Goal: Transaction & Acquisition: Purchase product/service

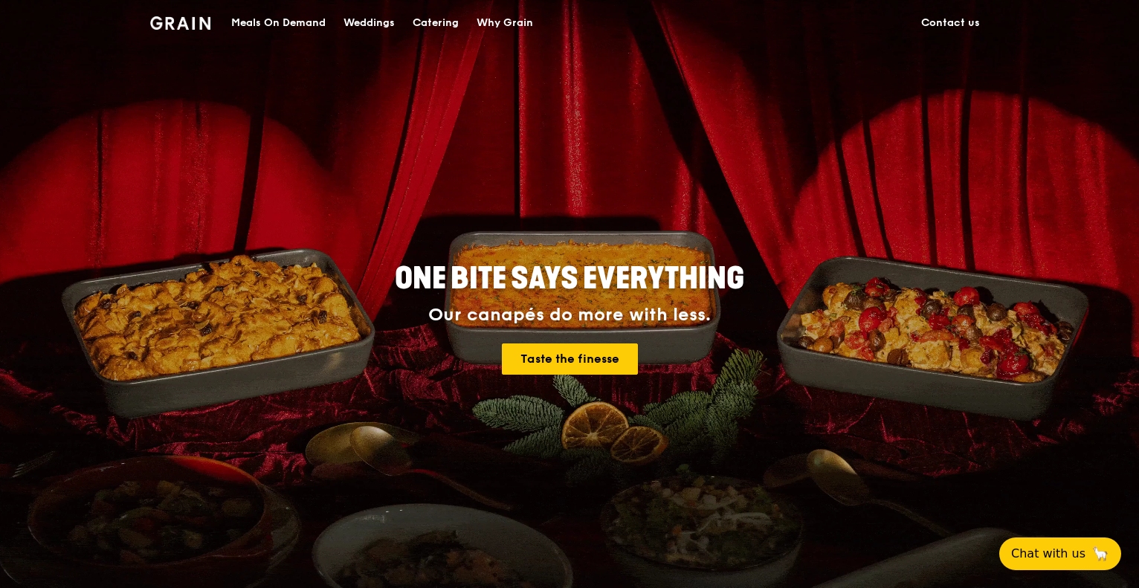
click at [286, 20] on div "Meals On Demand" at bounding box center [278, 23] width 94 height 45
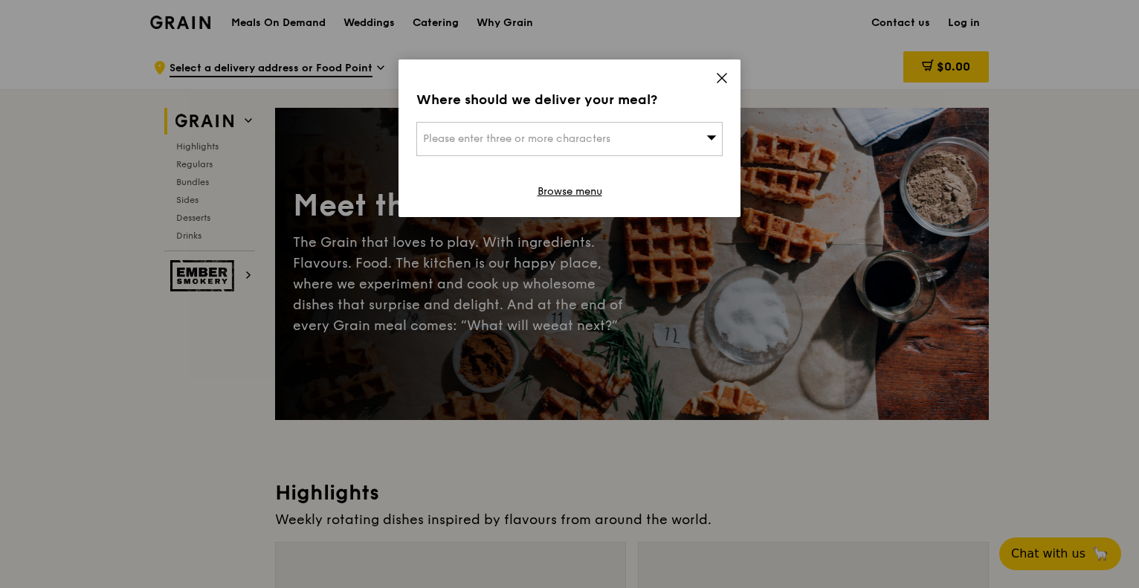
click at [722, 80] on icon at bounding box center [721, 77] width 13 height 13
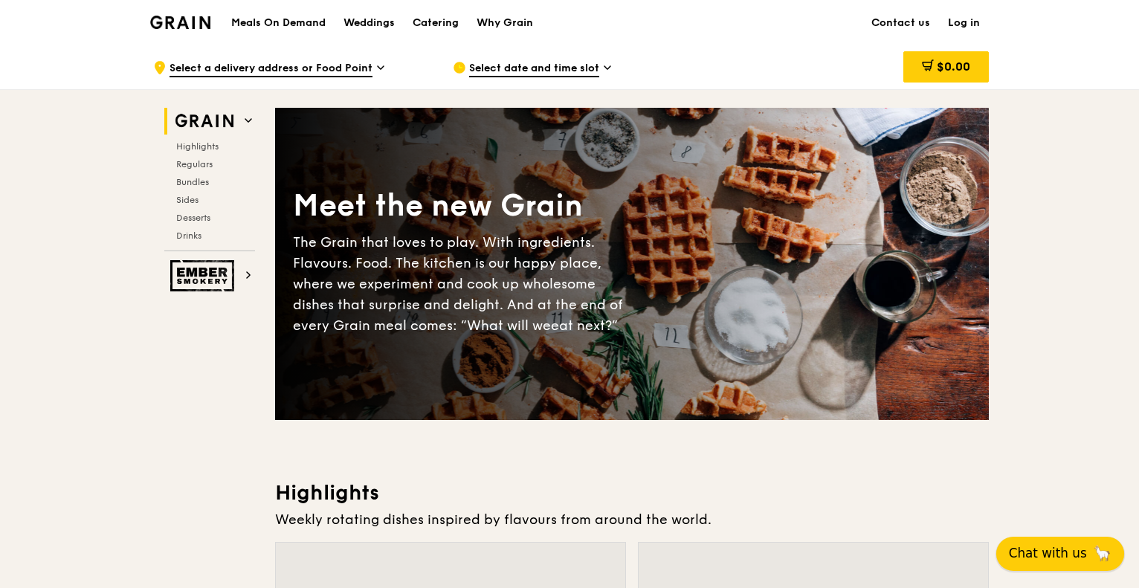
click at [1065, 554] on span "Chat with us" at bounding box center [1047, 553] width 78 height 19
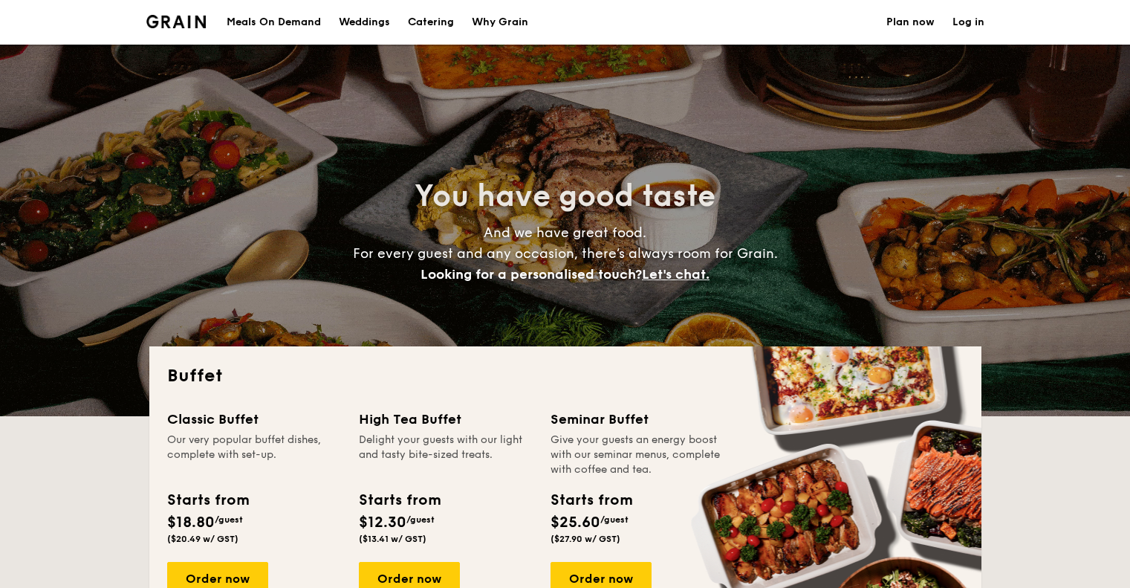
select select
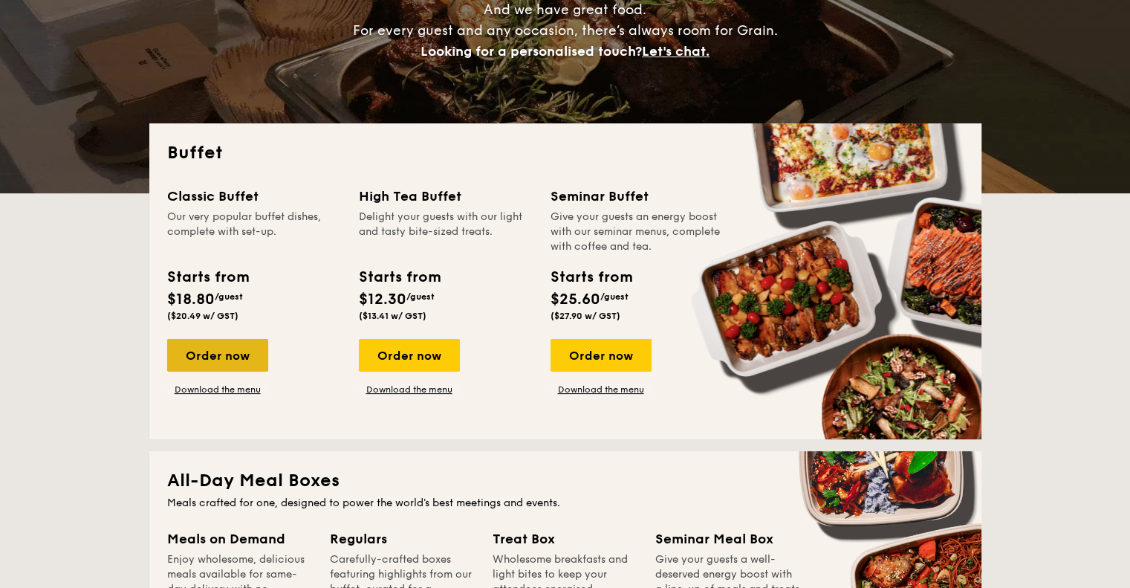
click at [216, 350] on div "Order now" at bounding box center [217, 355] width 101 height 33
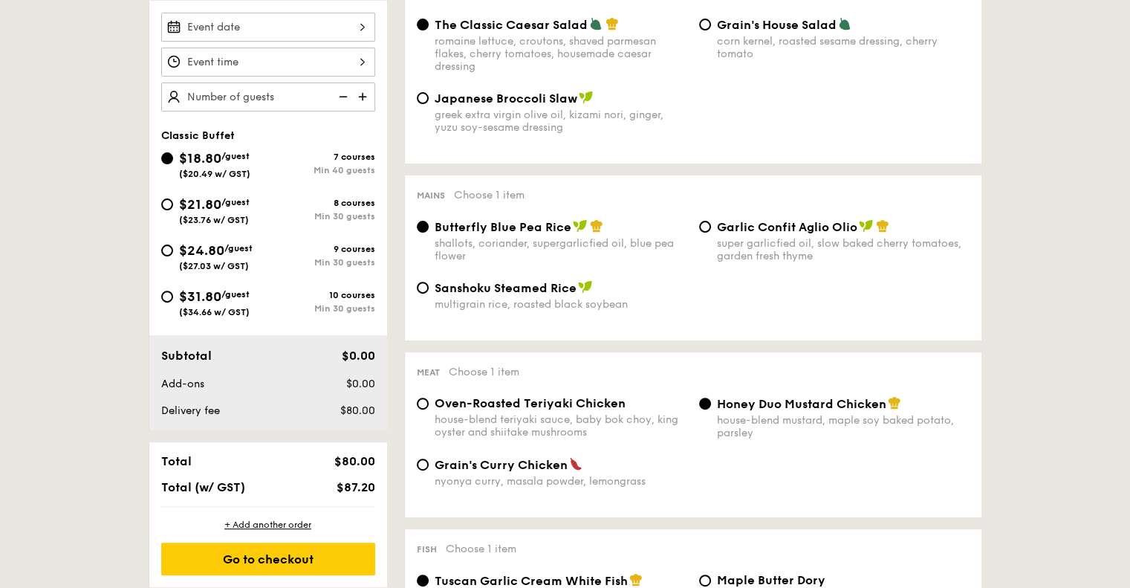
scroll to position [372, 0]
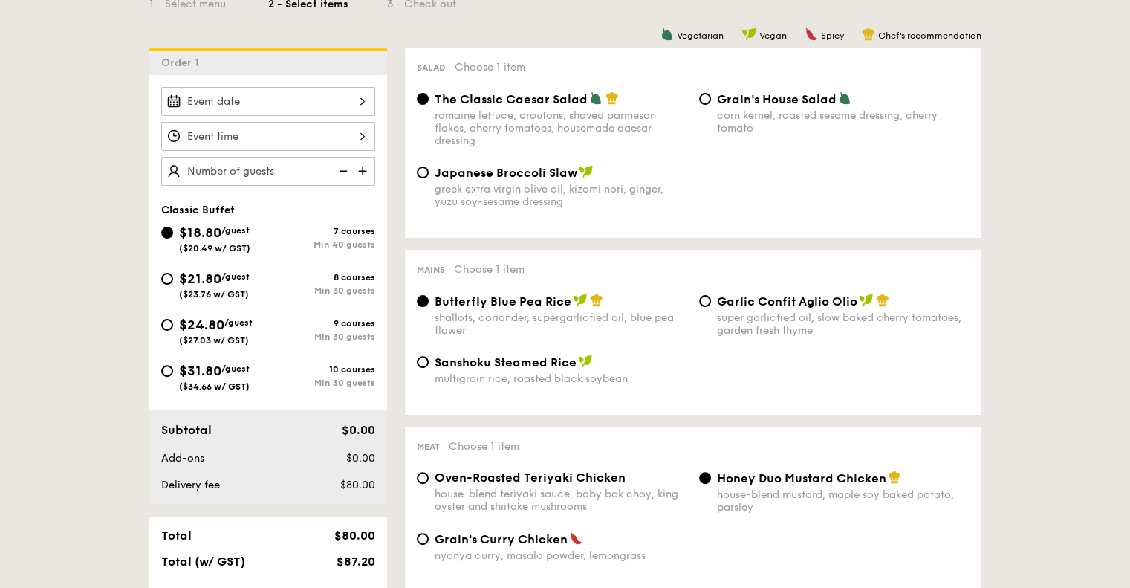
click at [183, 363] on span "$31.80" at bounding box center [200, 371] width 42 height 16
click at [173, 365] on input "$31.80 /guest ($34.66 w/ GST) 10 courses Min 30 guests" at bounding box center [167, 371] width 12 height 12
radio input "true"
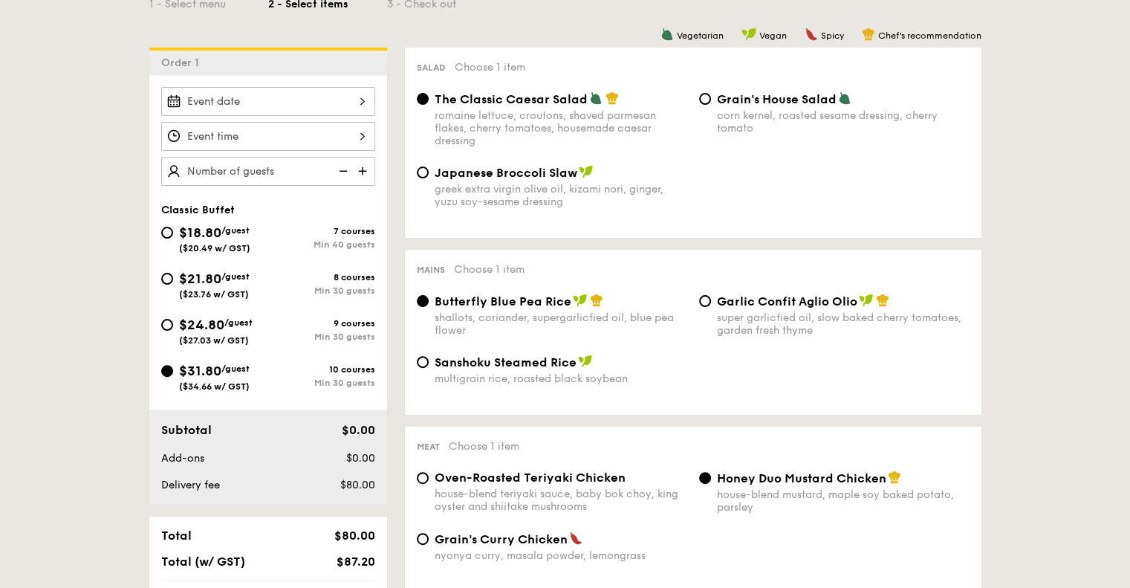
radio input "true"
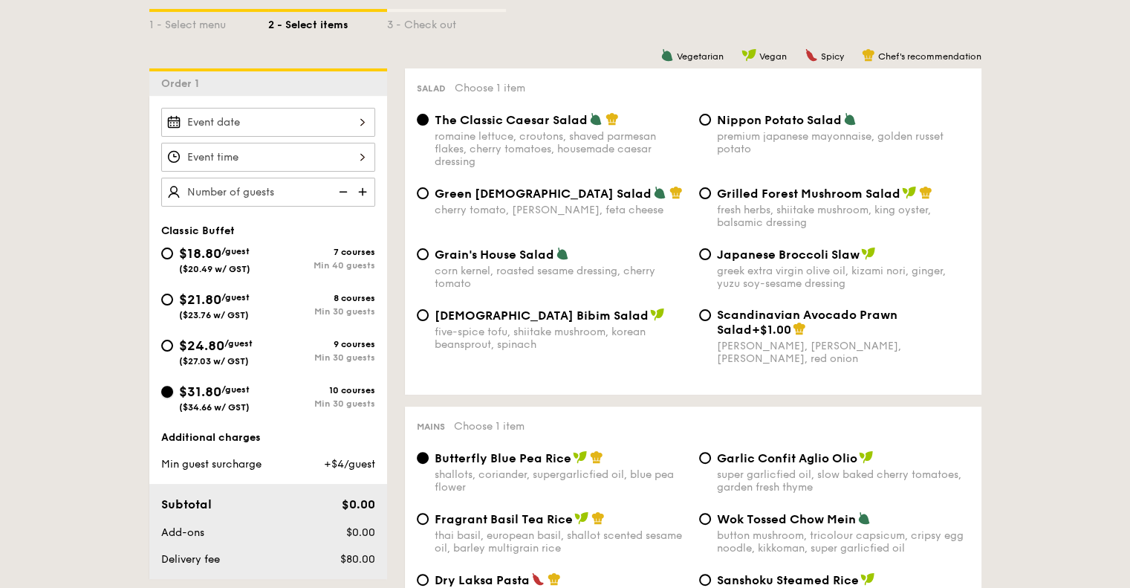
scroll to position [446, 0]
